Goal: Navigation & Orientation: Go to known website

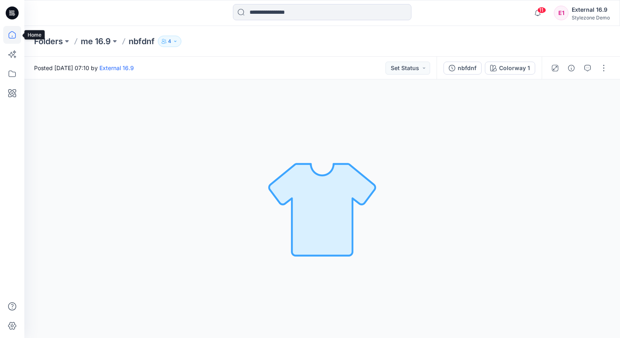
drag, startPoint x: 8, startPoint y: 37, endPoint x: 19, endPoint y: 41, distance: 12.0
click at [8, 36] on icon at bounding box center [12, 35] width 18 height 18
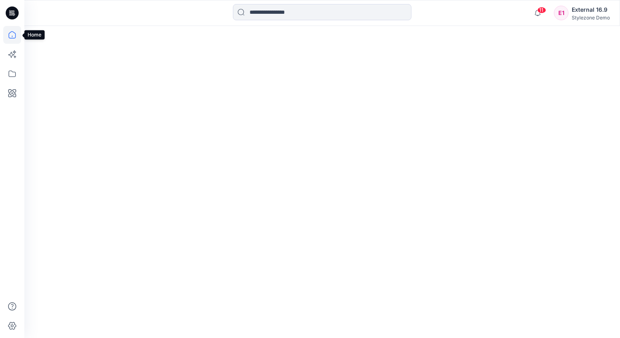
click at [14, 35] on icon at bounding box center [12, 35] width 18 height 18
